Goal: Find specific page/section

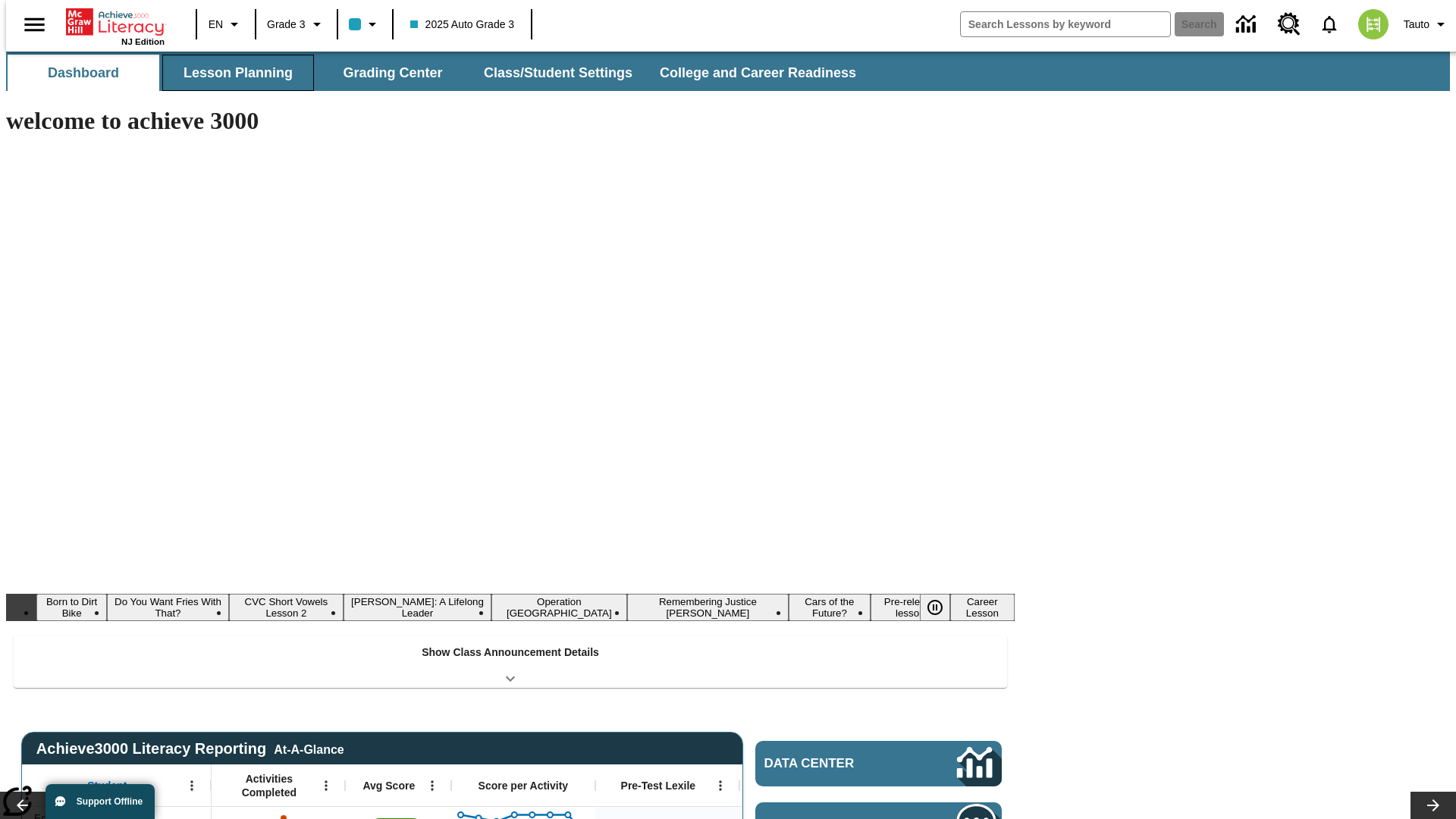
click at [232, 73] on button "Lesson Planning" at bounding box center [238, 73] width 152 height 36
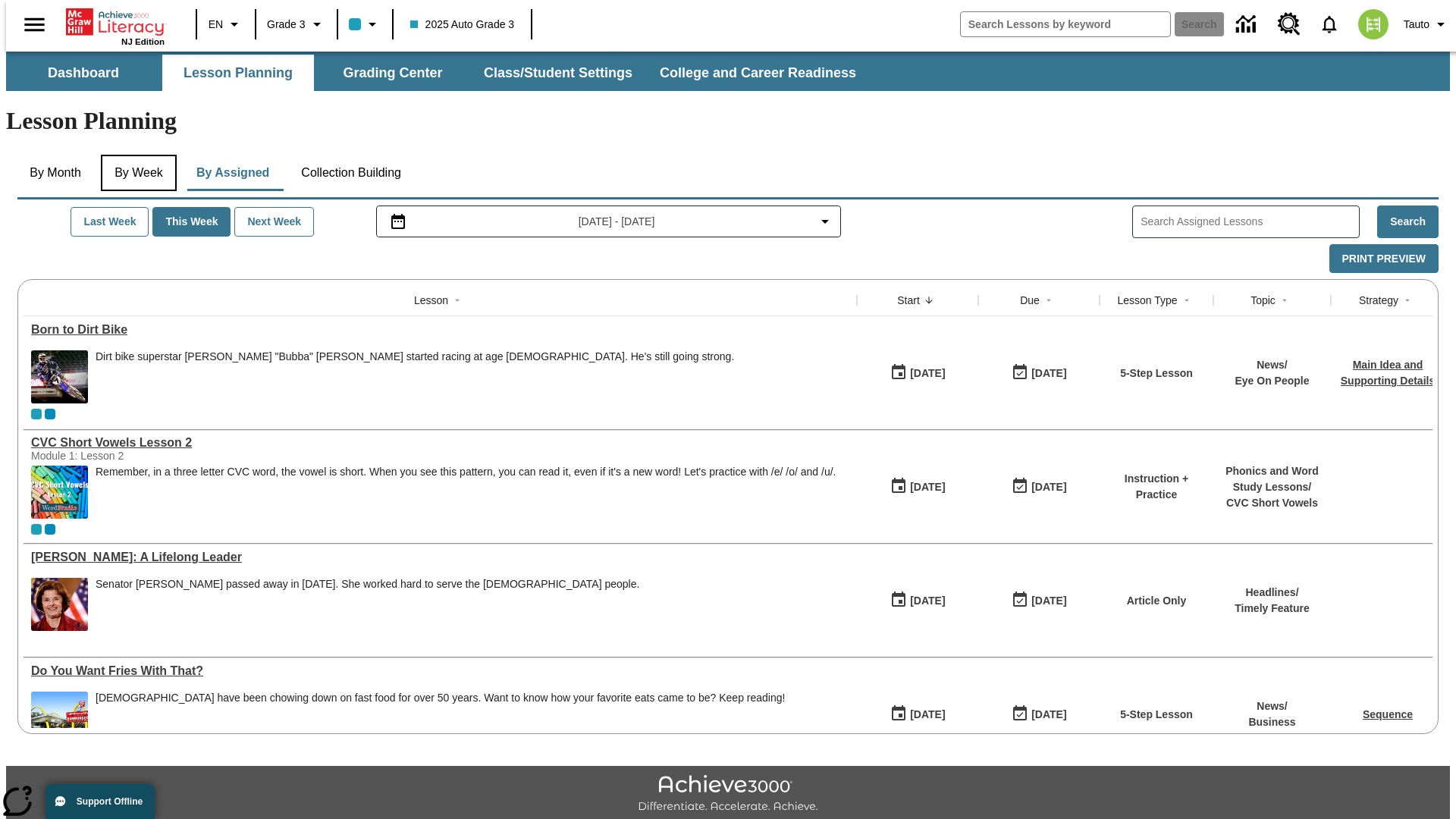
click at [136, 155] on button "By Week" at bounding box center [139, 173] width 76 height 36
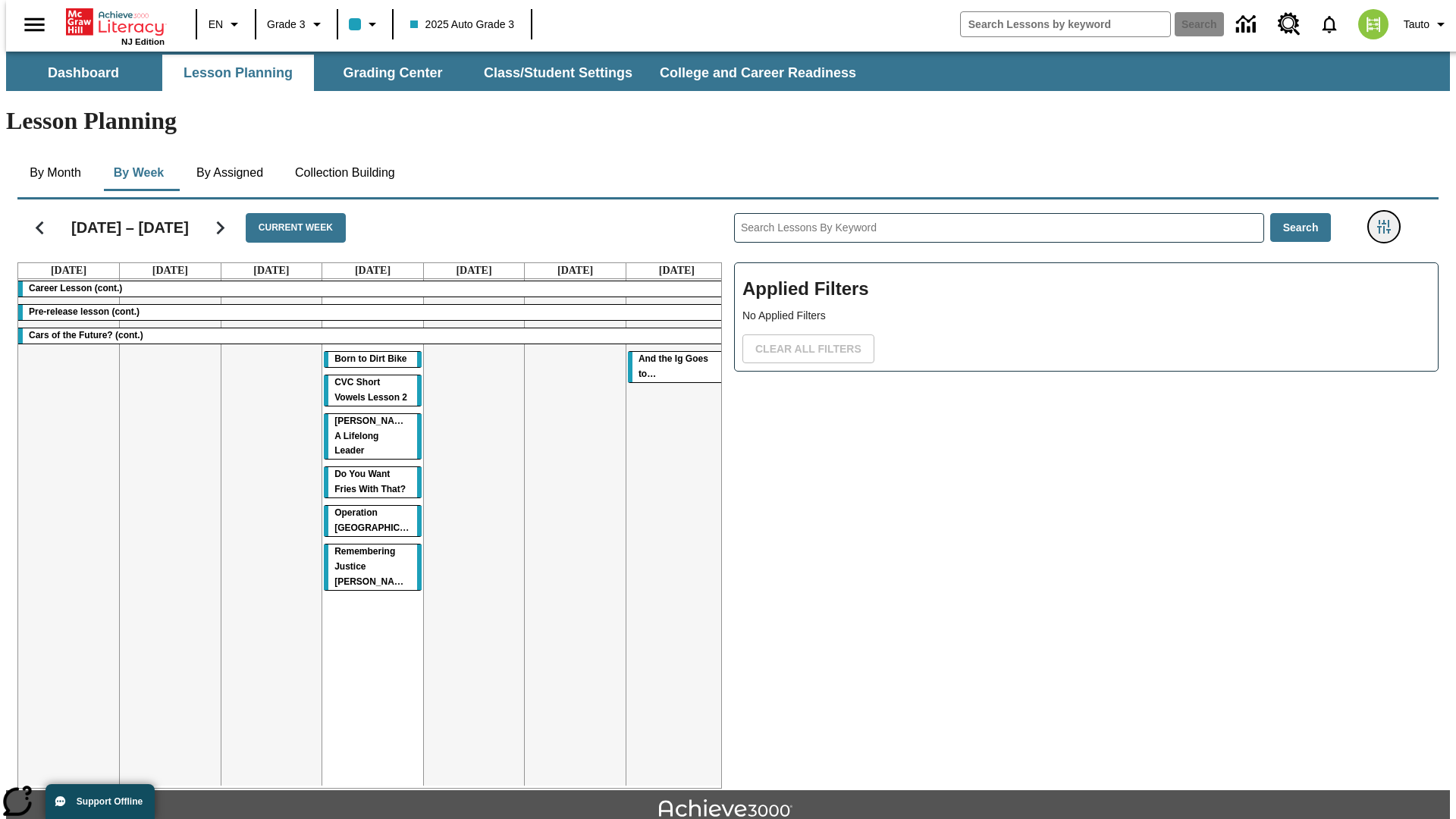
click at [1389, 220] on icon "Filters Side menu" at bounding box center [1384, 227] width 13 height 13
